Goal: Task Accomplishment & Management: Use online tool/utility

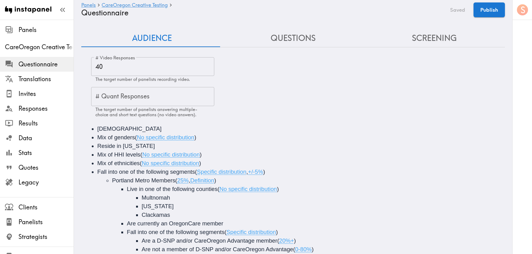
click at [272, 186] on span "No specific distribution" at bounding box center [249, 189] width 58 height 6
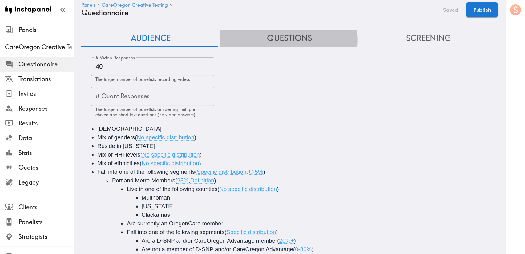
click at [266, 40] on button "Questions" at bounding box center [289, 39] width 139 height 18
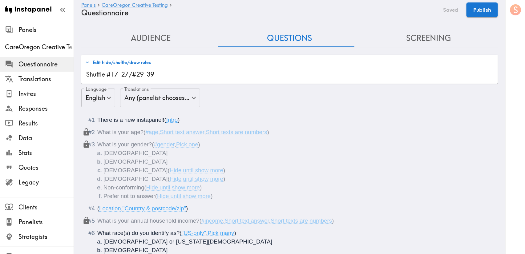
click at [164, 37] on button "Audience" at bounding box center [150, 39] width 139 height 18
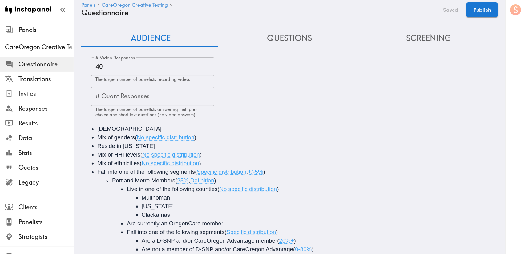
click at [43, 97] on span "Invites" at bounding box center [45, 94] width 55 height 9
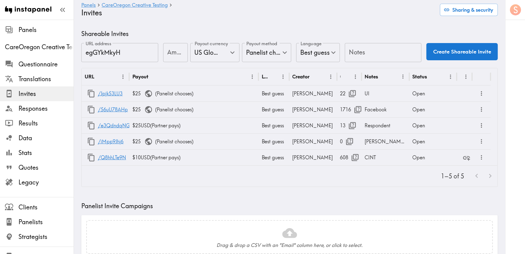
click at [174, 49] on div "Amount Amount" at bounding box center [175, 53] width 25 height 20
type input "30"
click at [384, 52] on input "Notes" at bounding box center [383, 52] width 77 height 19
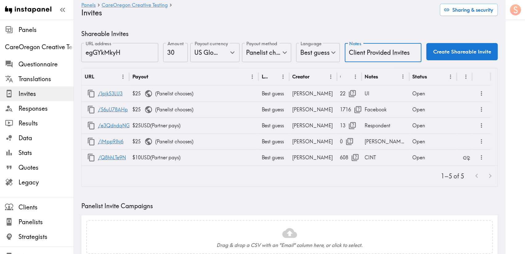
type input "Client Provided Invites"
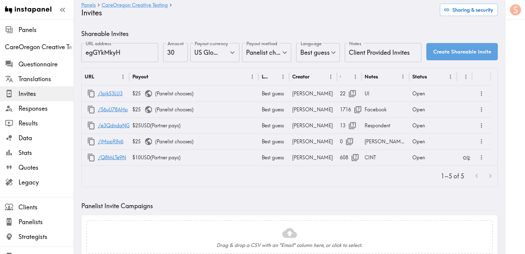
click at [448, 50] on button "Create Shareable Invite" at bounding box center [462, 51] width 71 height 17
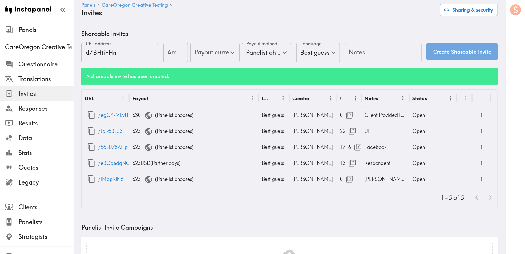
type input "US Global Equivalent - converted and cost-of-living adjusted"
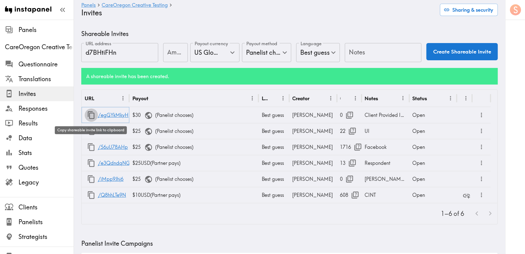
click at [88, 112] on icon "button" at bounding box center [91, 116] width 7 height 8
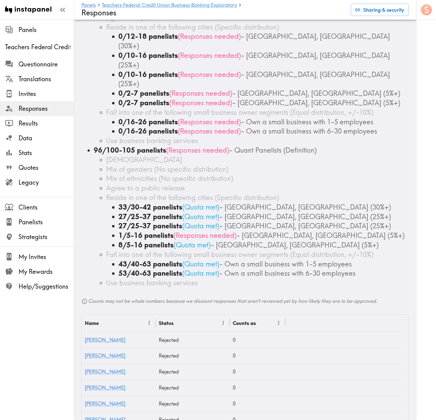
scroll to position [92, 0]
